Goal: Task Accomplishment & Management: Manage account settings

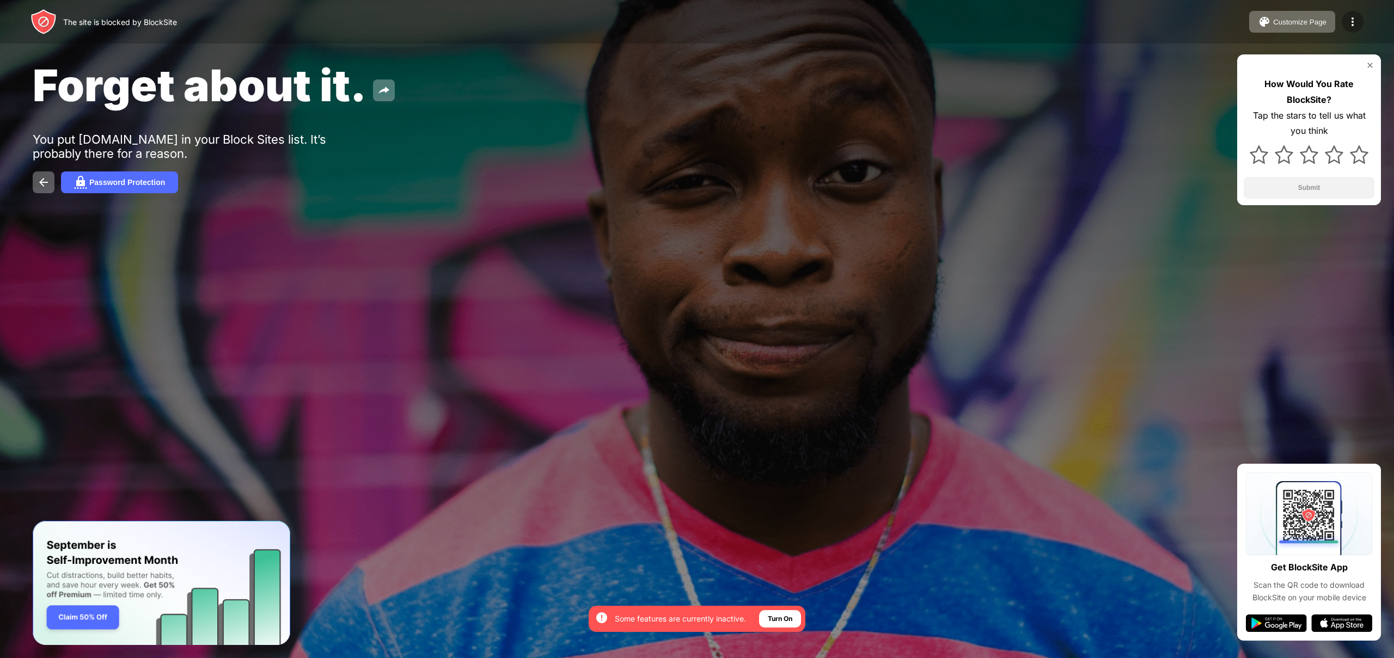
click at [1349, 18] on img at bounding box center [1352, 21] width 13 height 13
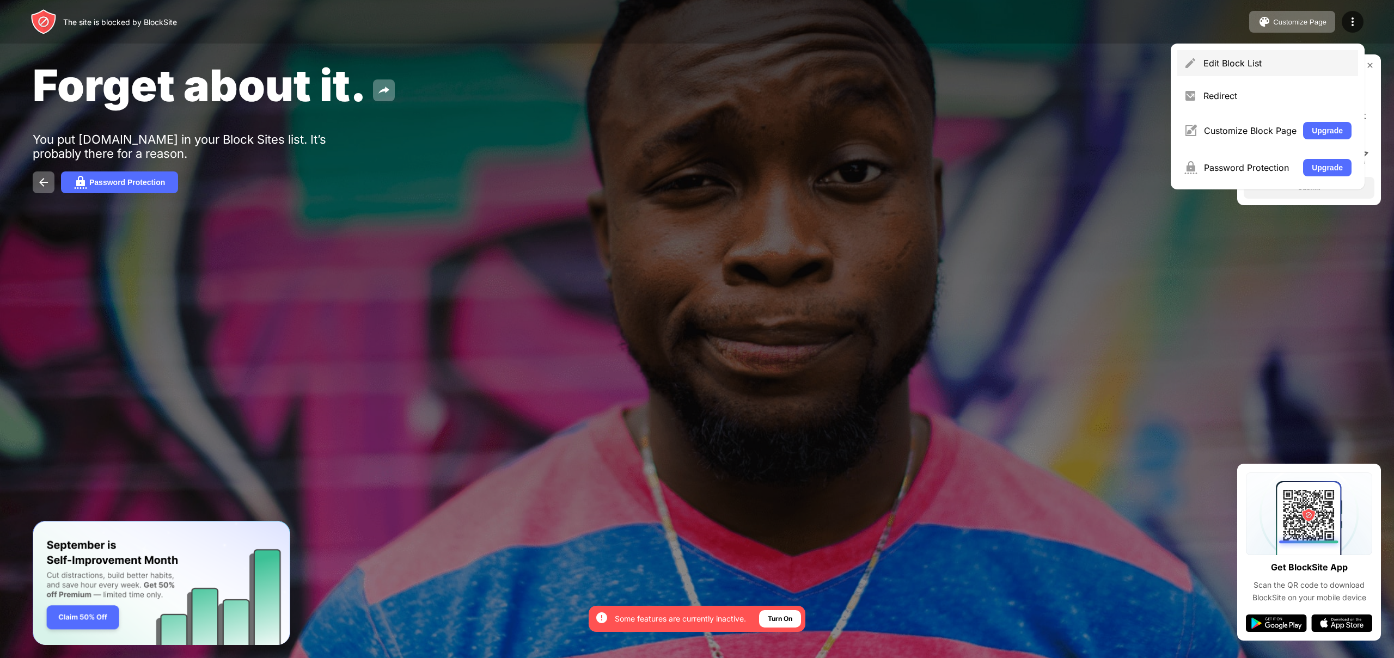
click at [1240, 73] on div "Edit Block List" at bounding box center [1268, 63] width 181 height 26
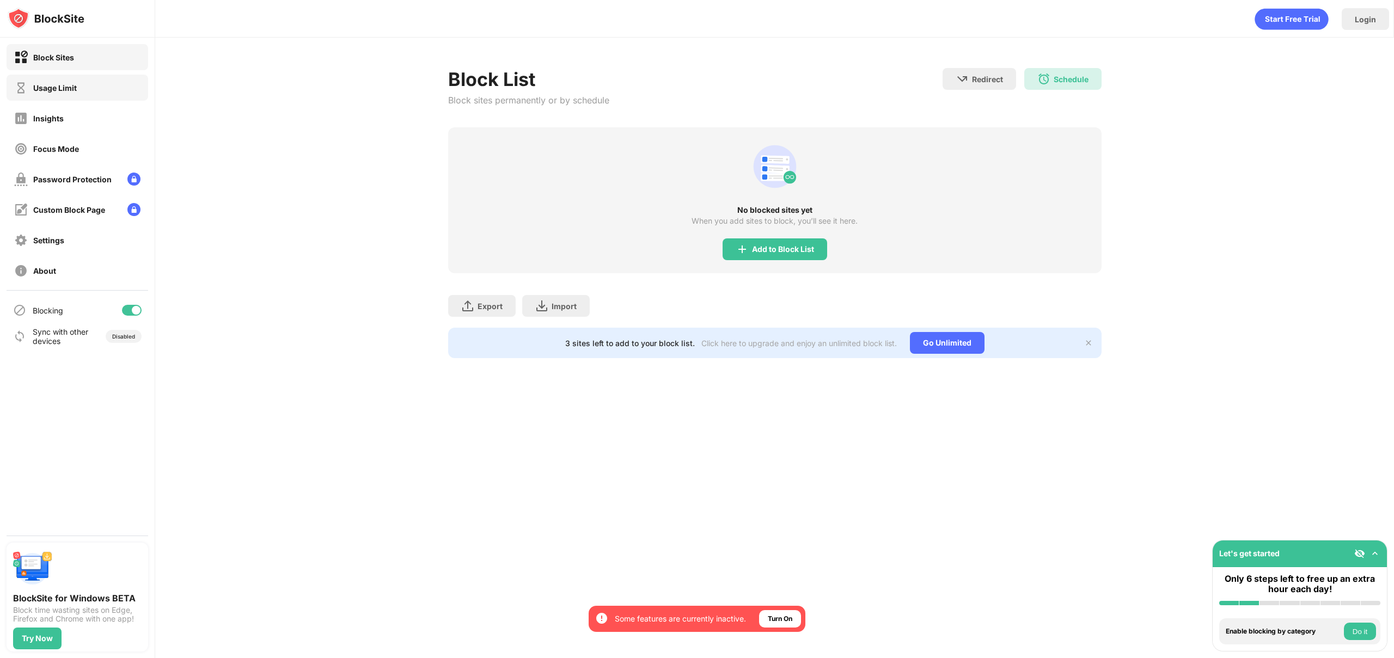
click at [62, 86] on div "Usage Limit" at bounding box center [55, 87] width 44 height 9
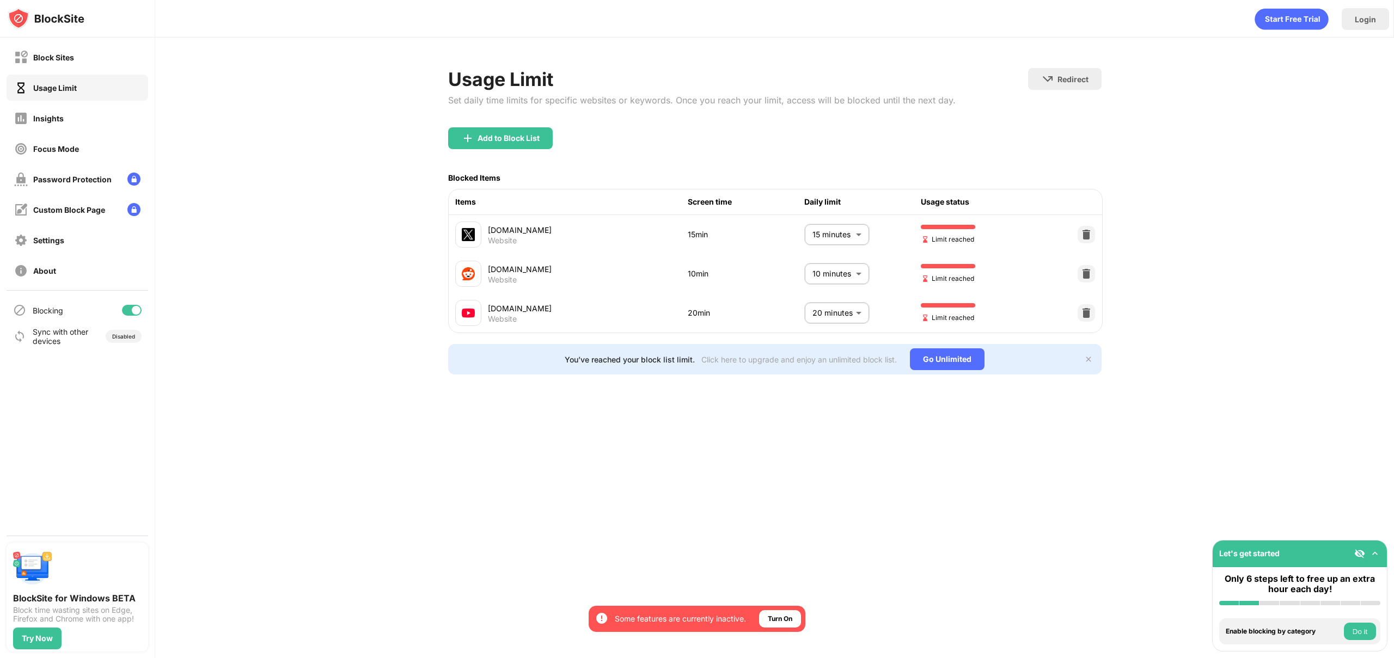
click at [815, 237] on body "By opting in, you ensure access to all the features and benefits that rely on t…" at bounding box center [697, 329] width 1394 height 658
click at [812, 326] on p "10 minutes" at bounding box center [829, 322] width 56 height 12
type input "**"
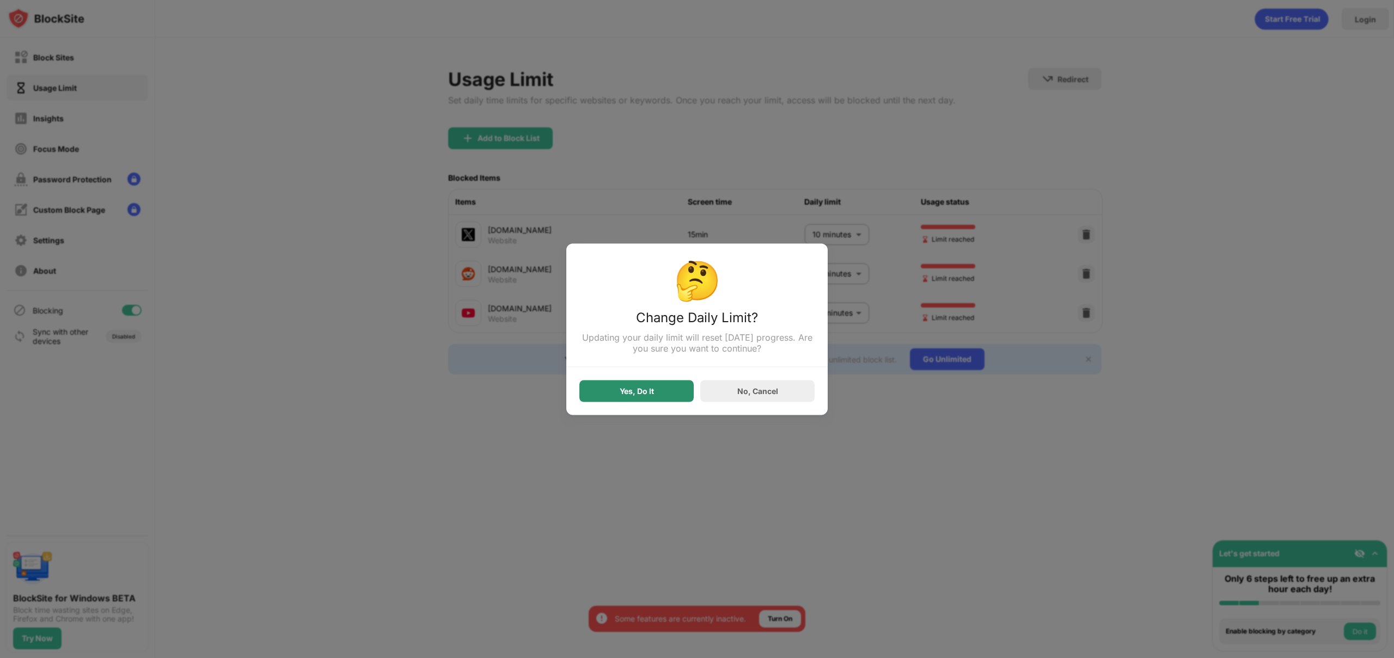
click at [657, 386] on div "Yes, Do It" at bounding box center [637, 391] width 114 height 22
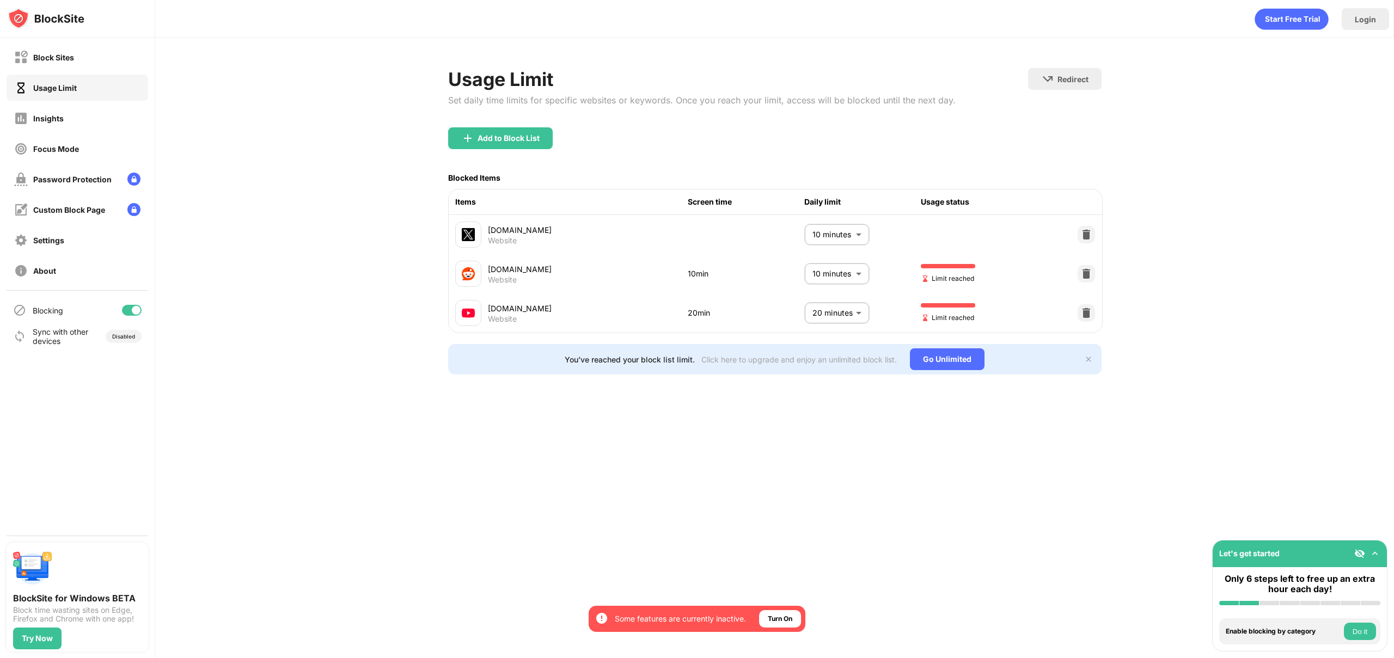
click at [821, 280] on body "By opting in, you ensure access to all the features and benefits that rely on t…" at bounding box center [697, 329] width 1394 height 658
click at [807, 363] on p "10 minutes" at bounding box center [829, 361] width 56 height 12
click at [814, 277] on body "By opting in, you ensure access to all the features and benefits that rely on t…" at bounding box center [697, 329] width 1394 height 658
click at [828, 336] on p "5 minutes" at bounding box center [829, 336] width 56 height 12
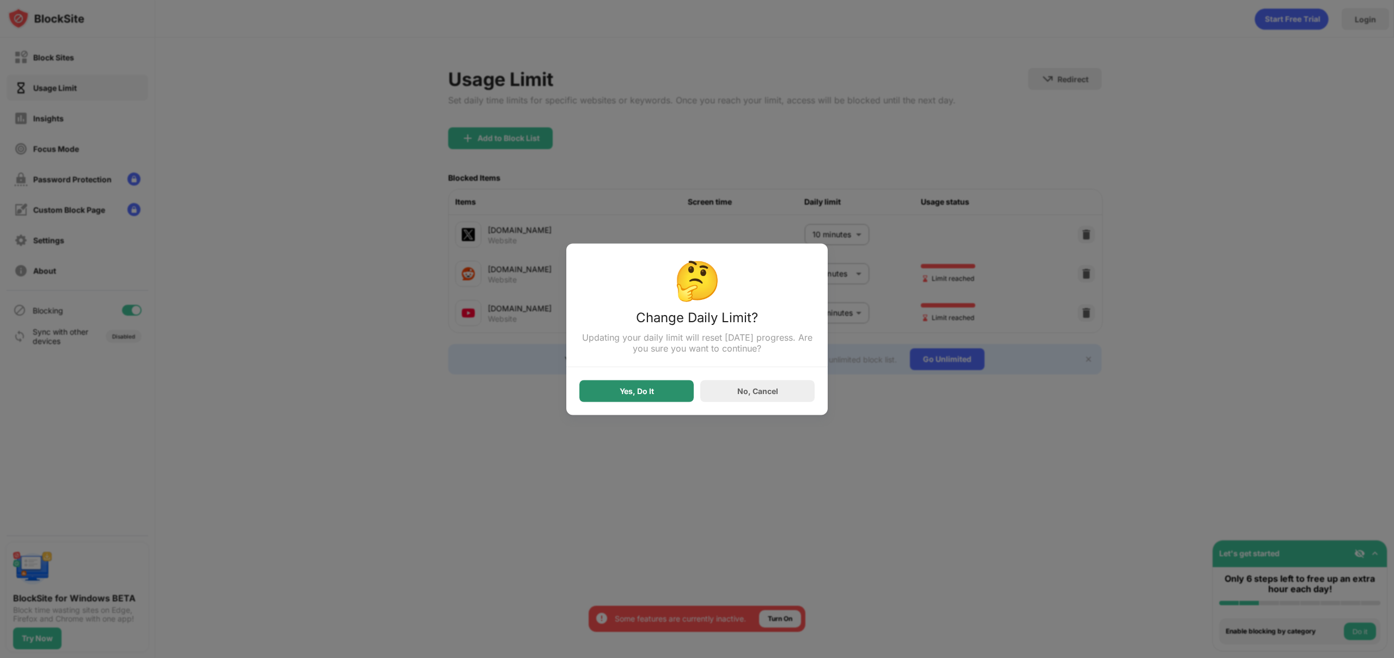
click at [653, 388] on div "Yes, Do It" at bounding box center [637, 391] width 34 height 9
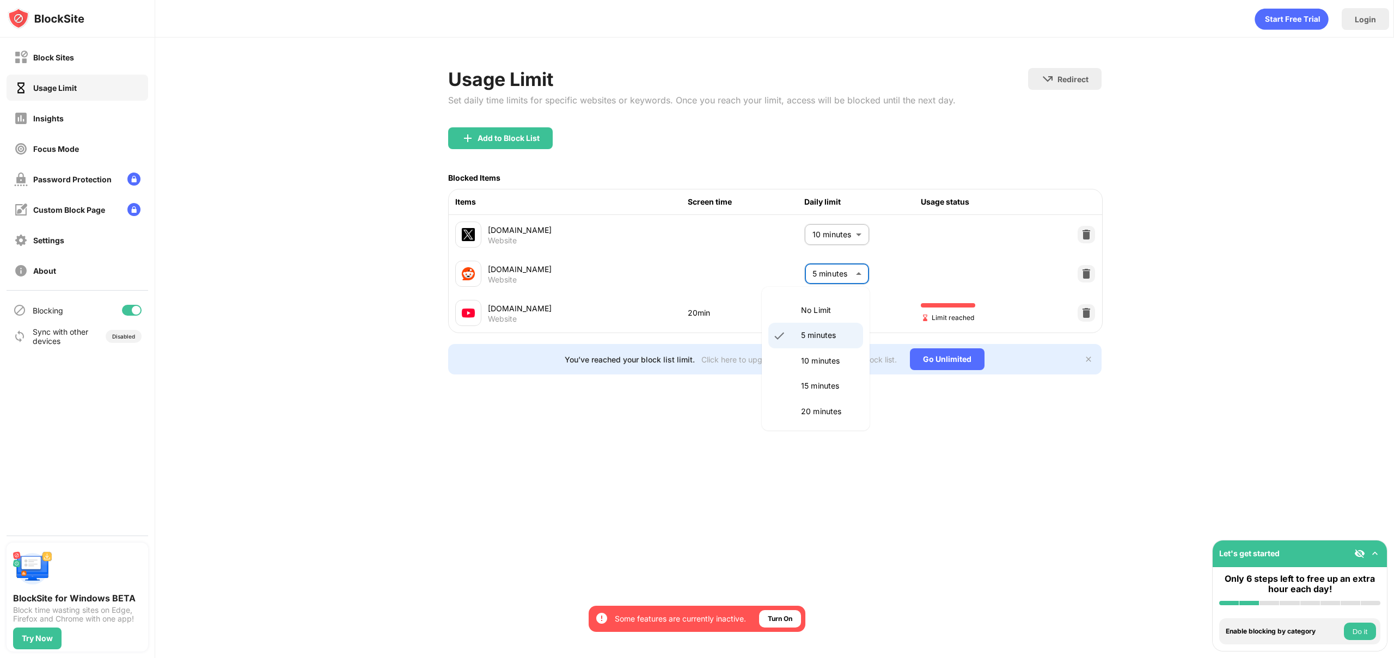
click at [827, 272] on body "By opting in, you ensure access to all the features and benefits that rely on t…" at bounding box center [697, 329] width 1394 height 658
click at [792, 364] on li "10 minutes" at bounding box center [816, 361] width 95 height 25
type input "**"
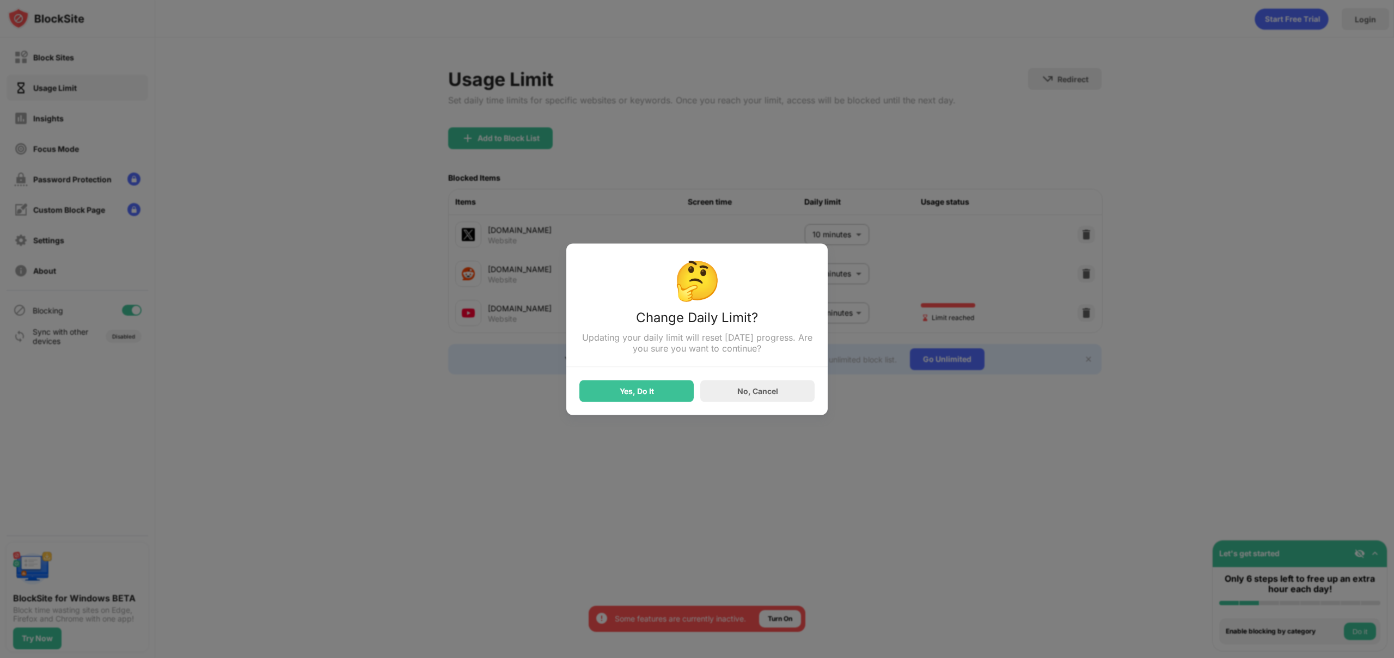
click at [565, 396] on div at bounding box center [697, 329] width 1394 height 658
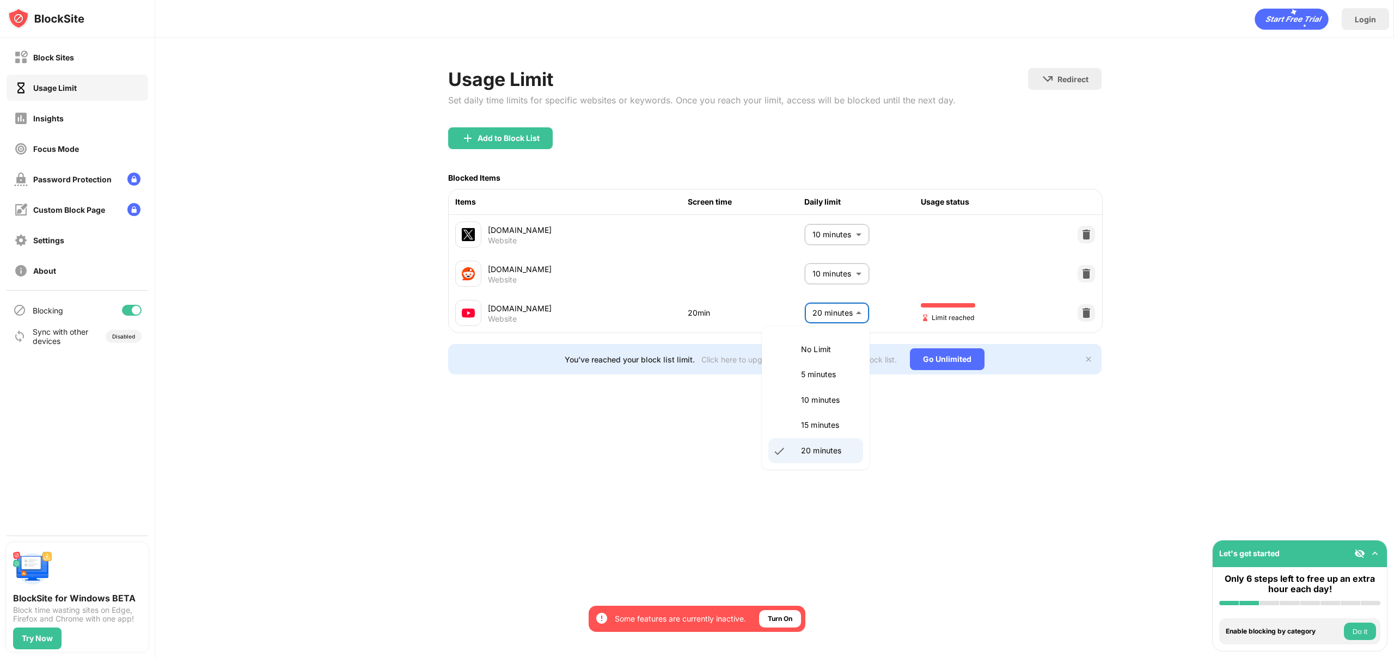
click at [828, 310] on body "By opting in, you ensure access to all the features and benefits that rely on t…" at bounding box center [697, 329] width 1394 height 658
click at [822, 342] on p "30 minutes" at bounding box center [829, 336] width 56 height 12
type input "**"
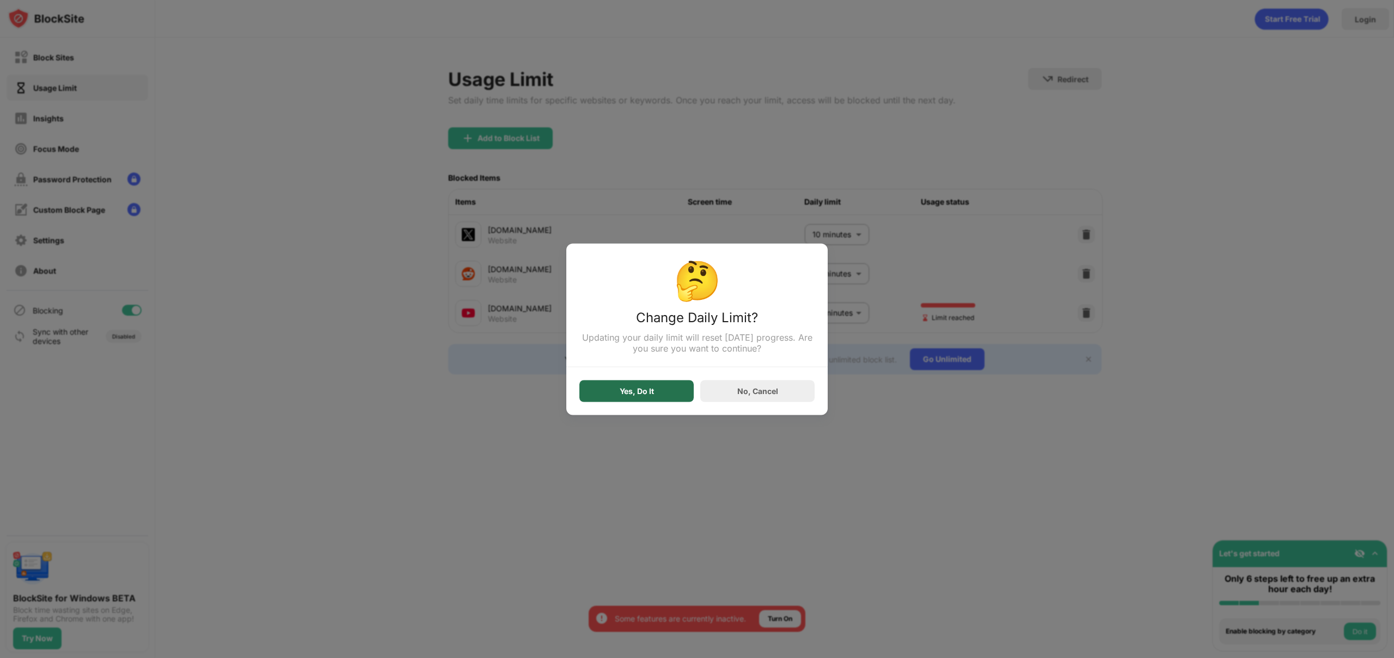
click at [676, 386] on div "Yes, Do It" at bounding box center [637, 391] width 114 height 22
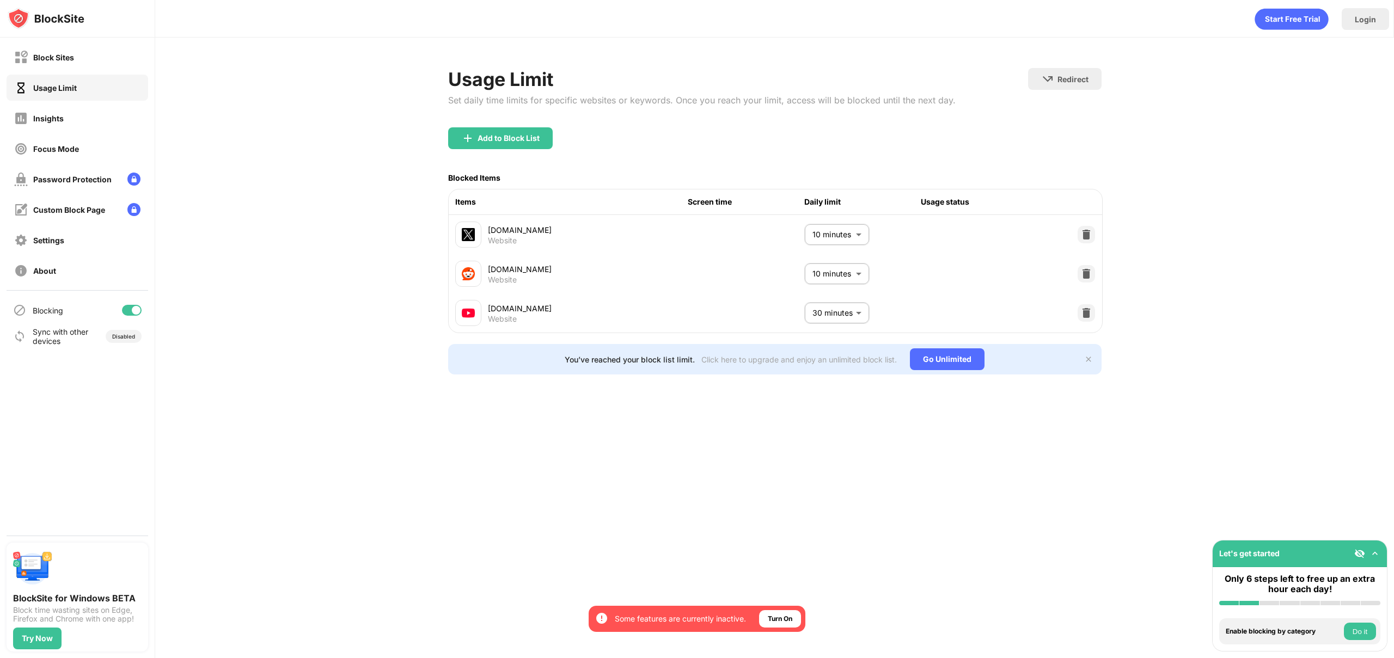
click at [398, 325] on div "Usage Limit Set daily time limits for specific websites or keywords. Once you r…" at bounding box center [774, 222] width 1239 height 368
